Goal: Task Accomplishment & Management: Complete application form

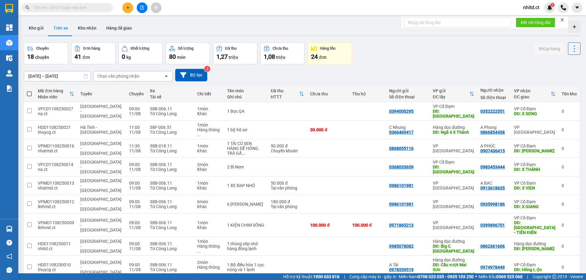
click at [128, 7] on icon "plus" at bounding box center [128, 7] width 4 height 4
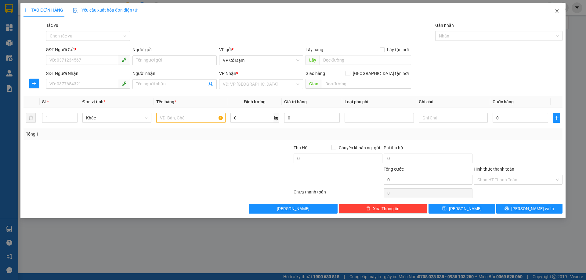
click at [554, 12] on icon "close" at bounding box center [556, 11] width 5 height 5
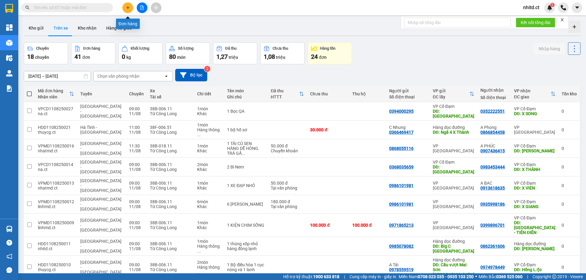
click at [128, 9] on icon "plus" at bounding box center [127, 7] width 0 height 3
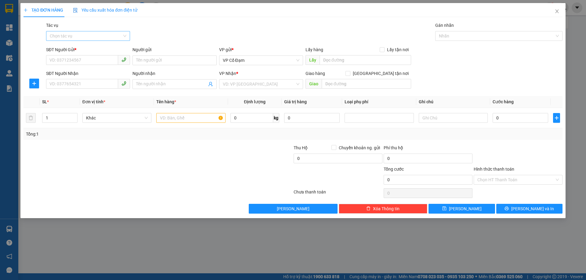
click at [71, 35] on input "Tác vụ" at bounding box center [86, 35] width 72 height 9
click at [66, 48] on div "Nhập hàng lên xe" at bounding box center [88, 48] width 77 height 7
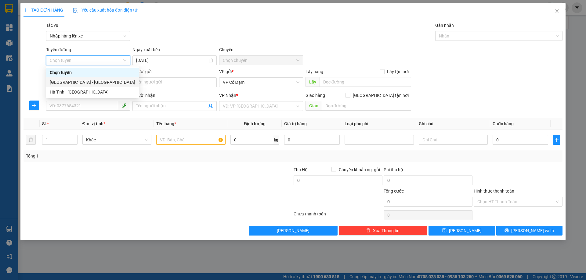
click at [68, 83] on div "[GEOGRAPHIC_DATA] - [GEOGRAPHIC_DATA]" at bounding box center [92, 82] width 85 height 7
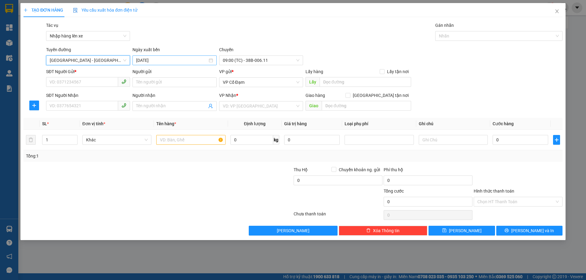
click at [177, 60] on input "[DATE]" at bounding box center [171, 60] width 71 height 7
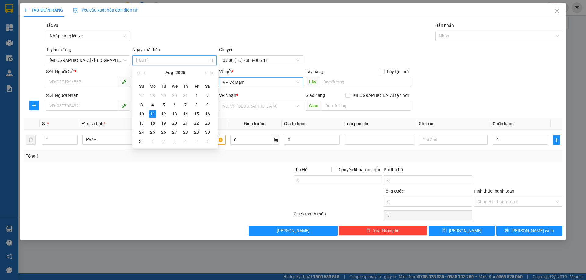
type input "[DATE]"
click at [246, 61] on span "09:00 (TC) - 38B-006.11" at bounding box center [261, 60] width 77 height 9
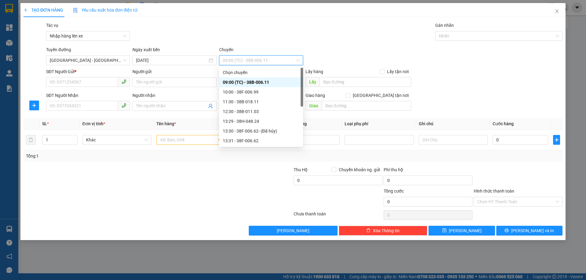
click at [241, 82] on div "09:00 (TC) - 38B-006.11" at bounding box center [261, 82] width 77 height 7
click at [73, 82] on input "SĐT Người Gửi *" at bounding box center [82, 82] width 72 height 10
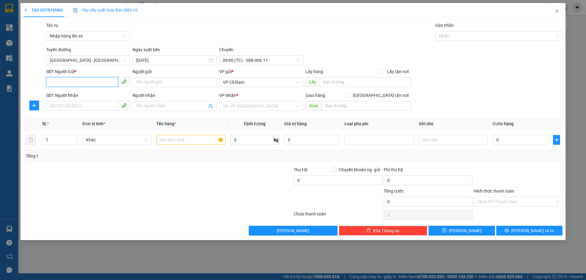
paste input "0966523438"
click at [259, 87] on div "VP Cổ Đạm" at bounding box center [261, 82] width 84 height 10
type input "0966523438"
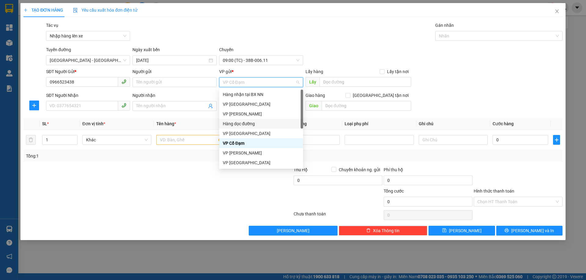
click at [247, 122] on div "Hàng dọc đường" at bounding box center [261, 123] width 77 height 7
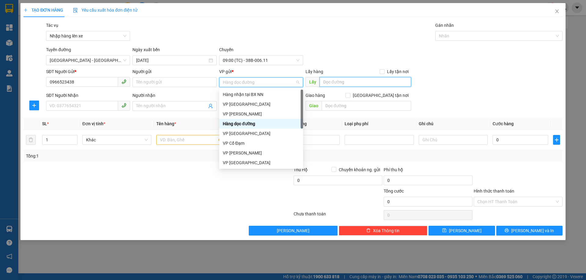
click at [348, 84] on input "text" at bounding box center [364, 82] width 91 height 10
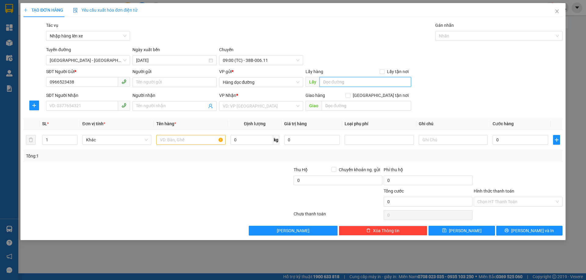
paste input "ĐƯỜNG TRÁNH [GEOGRAPHIC_DATA]"
type input "ĐƯỜNG TRÁNH [GEOGRAPHIC_DATA]"
click at [84, 106] on input "SĐT Người Nhận" at bounding box center [82, 106] width 72 height 10
paste input "0984925798"
type input "0984925798"
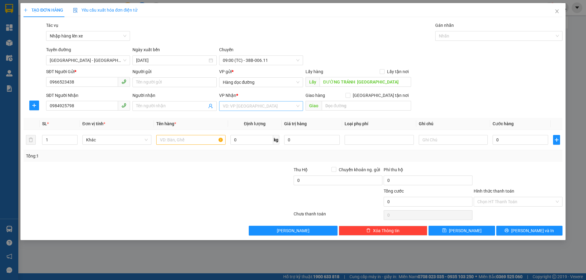
click at [242, 109] on input "search" at bounding box center [259, 106] width 72 height 9
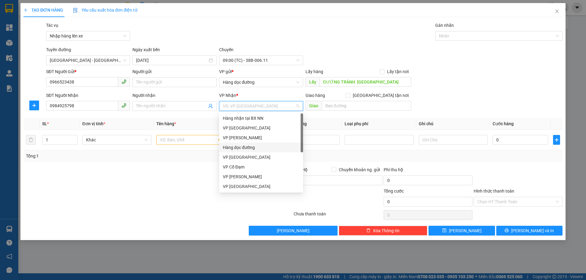
click at [240, 147] on div "Hàng dọc đường" at bounding box center [261, 147] width 77 height 7
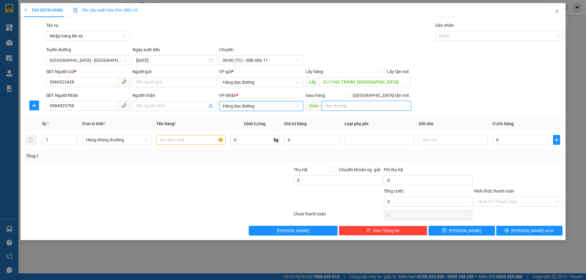
click at [332, 107] on input "text" at bounding box center [365, 106] width 89 height 10
paste input "[PERSON_NAME]"
type input "[PERSON_NAME]"
click at [169, 141] on input "text" at bounding box center [190, 140] width 69 height 10
paste input "1 thùng sữa"
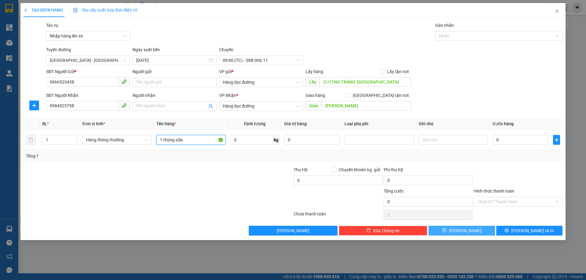
type input "1 thùng sữa"
click at [460, 231] on button "[PERSON_NAME]" at bounding box center [461, 231] width 66 height 10
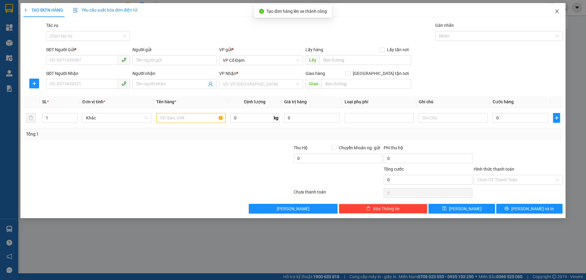
click at [558, 13] on icon "close" at bounding box center [556, 11] width 5 height 5
